Goal: Use online tool/utility

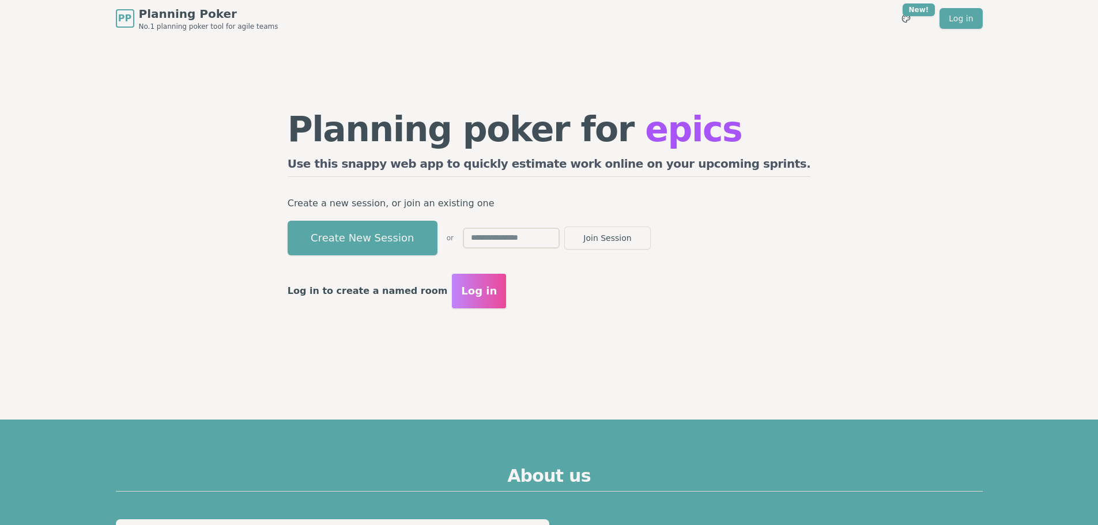
click at [357, 234] on button "Create New Session" at bounding box center [363, 238] width 150 height 35
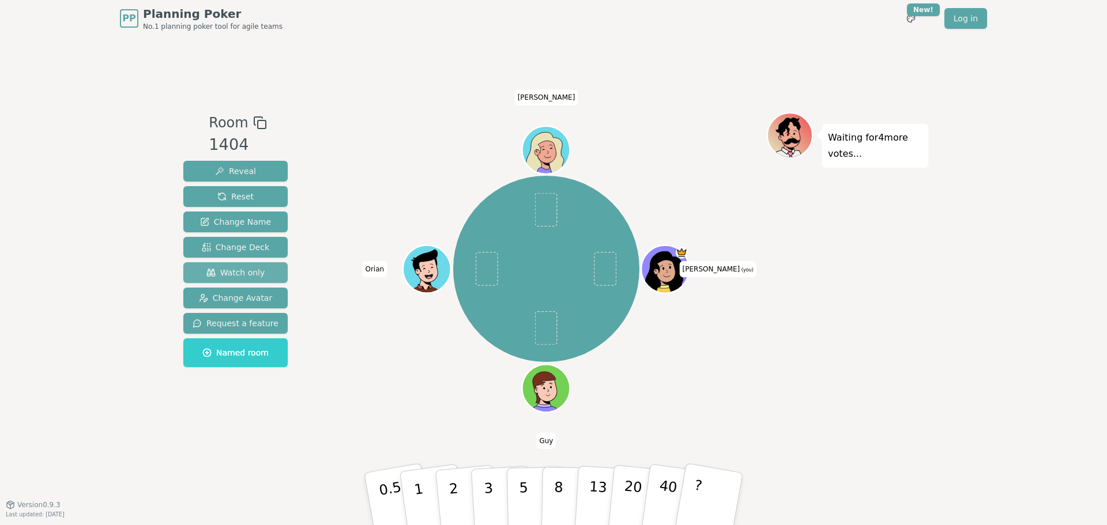
drag, startPoint x: 236, startPoint y: 264, endPoint x: 266, endPoint y: 269, distance: 30.3
click at [238, 264] on button "Watch only" at bounding box center [235, 272] width 104 height 21
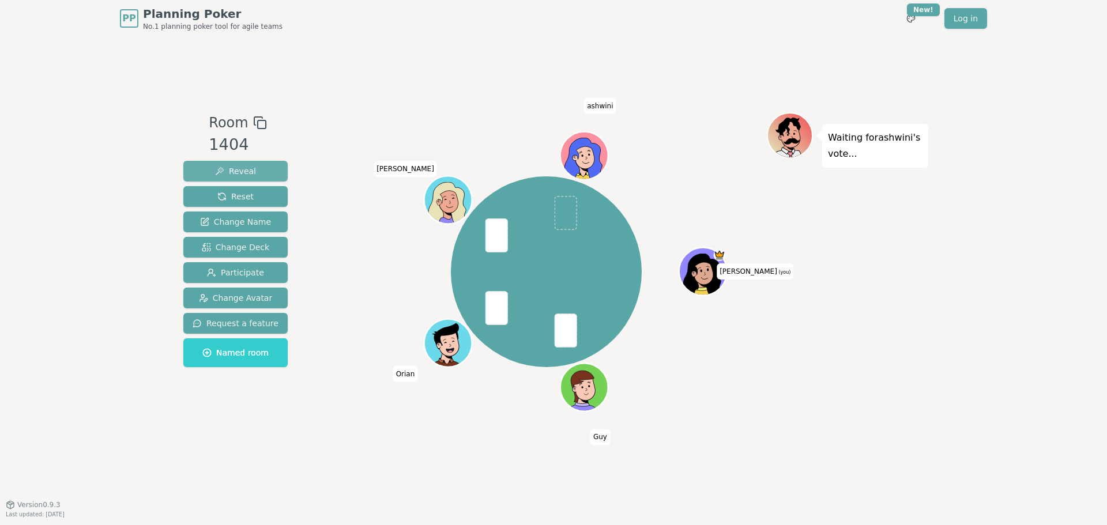
click at [243, 167] on span "Reveal" at bounding box center [235, 171] width 41 height 12
click at [227, 171] on span "Reveal" at bounding box center [235, 171] width 41 height 12
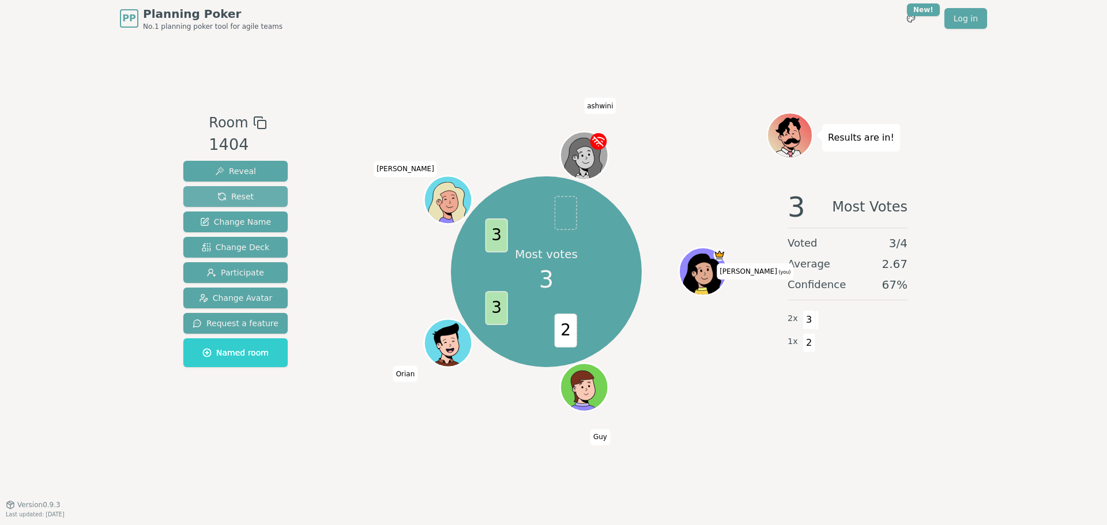
click at [244, 197] on span "Reset" at bounding box center [235, 197] width 36 height 12
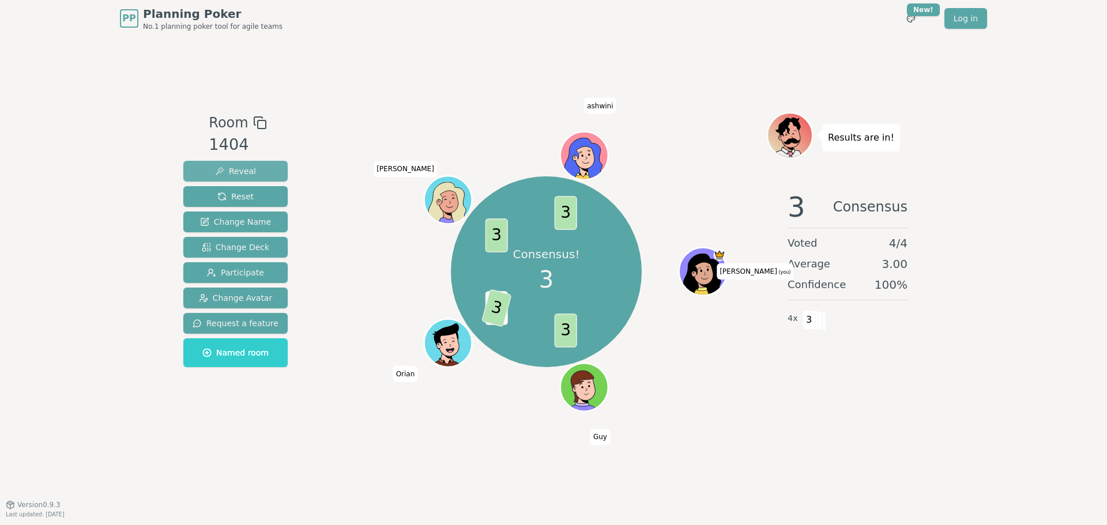
click at [255, 170] on button "Reveal" at bounding box center [235, 171] width 104 height 21
drag, startPoint x: 246, startPoint y: 198, endPoint x: 361, endPoint y: 123, distance: 138.3
click at [247, 198] on span "Reset" at bounding box center [235, 197] width 36 height 12
